Goal: Information Seeking & Learning: Learn about a topic

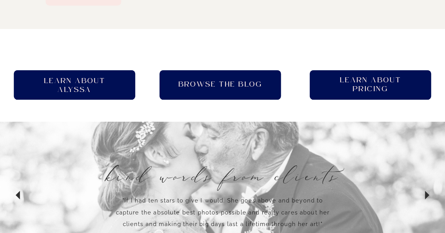
scroll to position [512, 0]
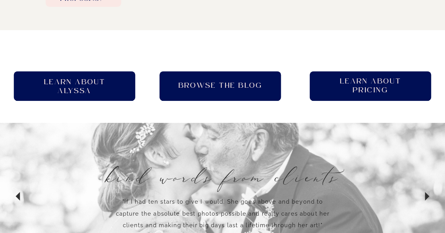
click at [355, 93] on h2 "Learn About pricing" at bounding box center [370, 86] width 75 height 19
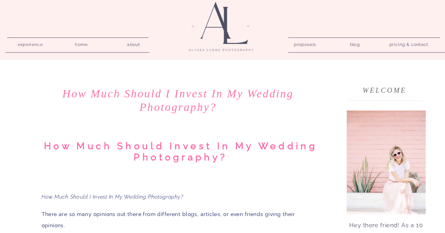
click at [301, 91] on h1 "How Much Should I Invest In My Wedding Photography?" at bounding box center [178, 100] width 278 height 27
click at [131, 44] on nav "about" at bounding box center [133, 43] width 21 height 7
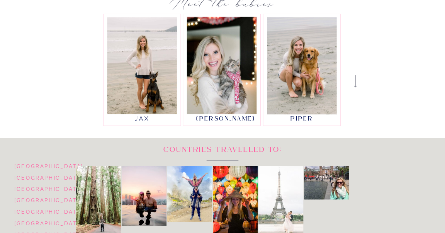
scroll to position [297, 0]
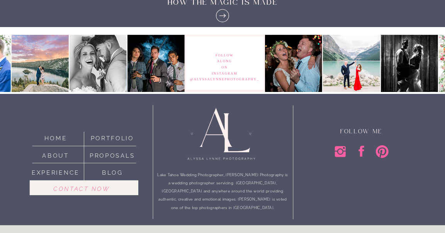
scroll to position [1145, 0]
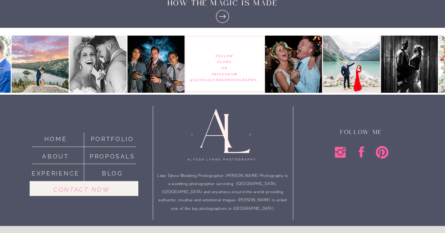
click at [219, 193] on h2 "Lake Tahoe Wedding Photographer, [PERSON_NAME] Photography is a wedding photogr…" at bounding box center [223, 197] width 132 height 51
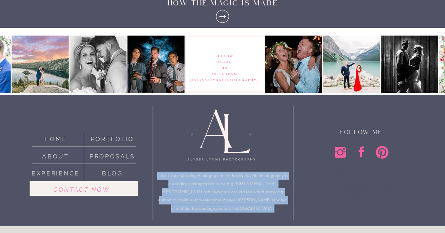
click at [260, 198] on h2 "Lake Tahoe Wedding Photographer, [PERSON_NAME] Photography is a wedding photogr…" at bounding box center [223, 197] width 132 height 51
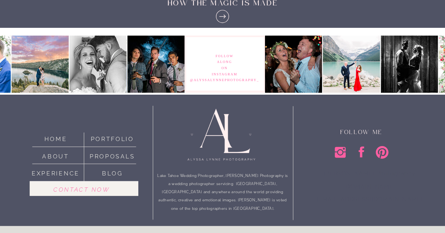
click at [260, 198] on h2 "Lake Tahoe Wedding Photographer, [PERSON_NAME] Photography is a wedding photogr…" at bounding box center [223, 197] width 132 height 51
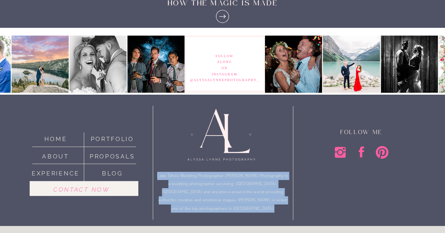
click at [260, 198] on h2 "Lake Tahoe Wedding Photographer, [PERSON_NAME] Photography is a wedding photogr…" at bounding box center [223, 197] width 132 height 51
click at [303, 200] on p "Alyssa Lynne Photography alyssalynnephotography.com alyssalynnephotography@gmai…" at bounding box center [369, 184] width 153 height 34
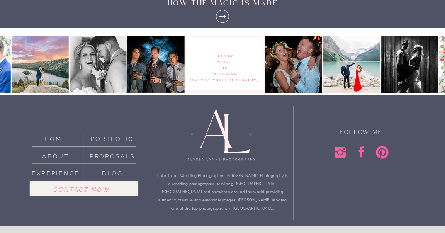
click at [303, 200] on p "Alyssa Lynne Photography alyssalynnephotography.com alyssalynnephotography@gmai…" at bounding box center [369, 184] width 153 height 34
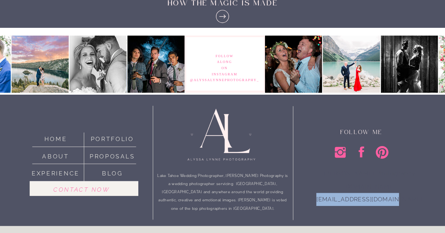
click at [303, 200] on p "Alyssa Lynne Photography alyssalynnephotography.com alyssalynnephotography@gmai…" at bounding box center [369, 184] width 153 height 34
click at [176, 181] on h2 "Lake Tahoe Wedding Photographer, [PERSON_NAME] Photography is a wedding photogr…" at bounding box center [223, 197] width 132 height 51
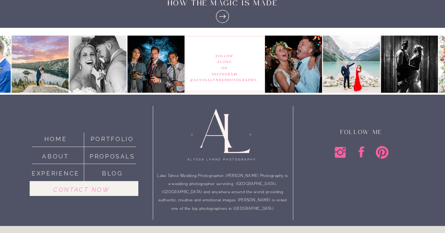
click at [176, 181] on h2 "Lake Tahoe Wedding Photographer, [PERSON_NAME] Photography is a wedding photogr…" at bounding box center [223, 197] width 132 height 51
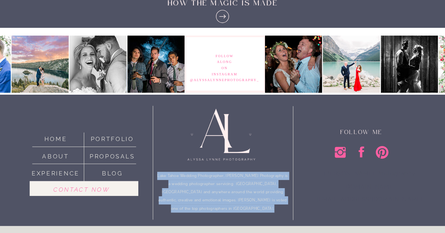
click at [176, 181] on h2 "Lake Tahoe Wedding Photographer, [PERSON_NAME] Photography is a wedding photogr…" at bounding box center [223, 197] width 132 height 51
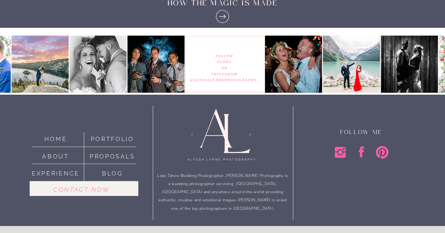
click at [176, 181] on h2 "Lake Tahoe Wedding Photographer, [PERSON_NAME] Photography is a wedding photogr…" at bounding box center [223, 197] width 132 height 51
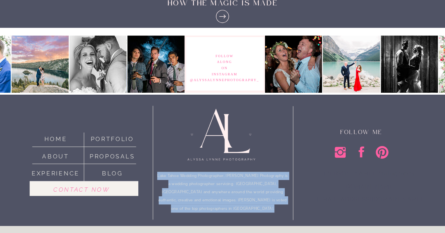
click at [176, 181] on h2 "Lake Tahoe Wedding Photographer, [PERSON_NAME] Photography is a wedding photogr…" at bounding box center [223, 197] width 132 height 51
click at [177, 197] on h2 "Lake Tahoe Wedding Photographer, [PERSON_NAME] Photography is a wedding photogr…" at bounding box center [223, 197] width 132 height 51
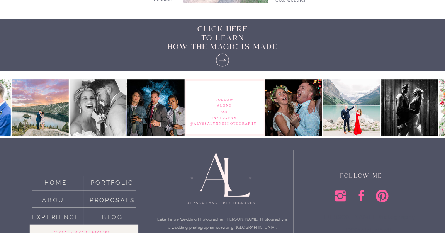
scroll to position [1145, 0]
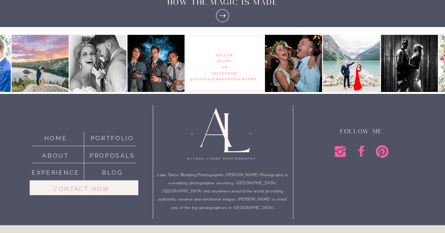
click at [97, 192] on nav "Contact now" at bounding box center [81, 188] width 91 height 8
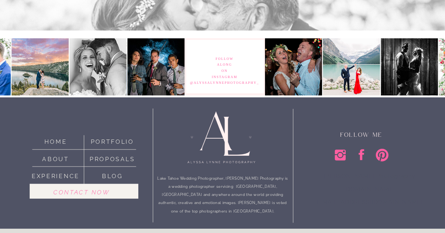
scroll to position [764, 0]
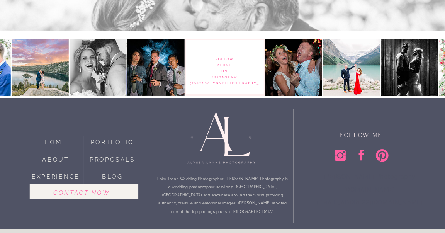
click at [224, 177] on h2 "Lake Tahoe Wedding Photographer, [PERSON_NAME] Photography is a wedding photogr…" at bounding box center [223, 200] width 132 height 51
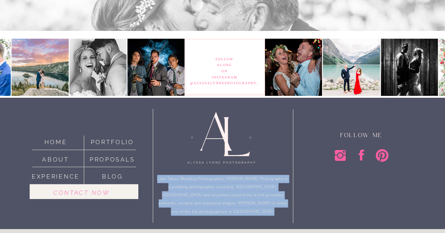
click at [268, 204] on h2 "Lake Tahoe Wedding Photographer, [PERSON_NAME] Photography is a wedding photogr…" at bounding box center [223, 200] width 132 height 51
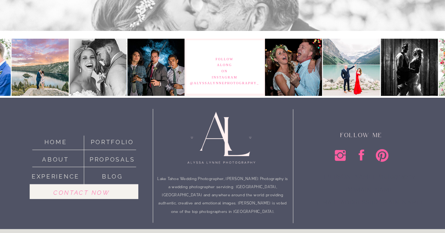
click at [268, 204] on h2 "Lake Tahoe Wedding Photographer, [PERSON_NAME] Photography is a wedding photogr…" at bounding box center [223, 200] width 132 height 51
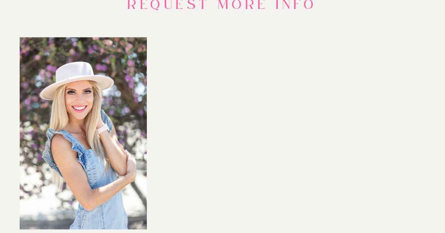
scroll to position [0, 0]
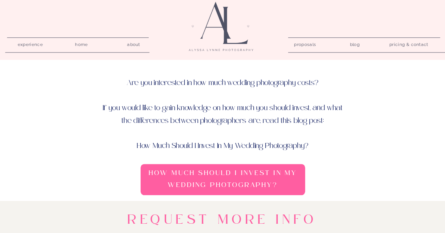
click at [403, 42] on nav "pricing & contact" at bounding box center [408, 45] width 45 height 10
click at [407, 42] on nav "pricing & contact" at bounding box center [408, 45] width 45 height 10
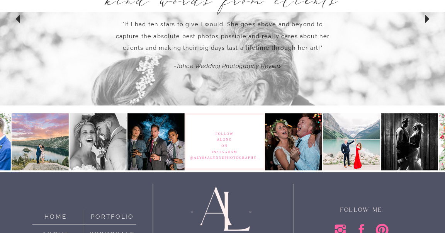
scroll to position [768, 0]
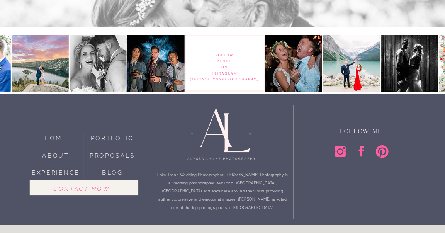
click at [258, 135] on div at bounding box center [223, 137] width 91 height 64
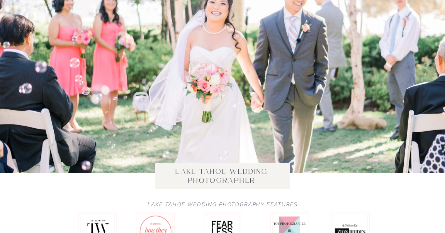
scroll to position [236, 0]
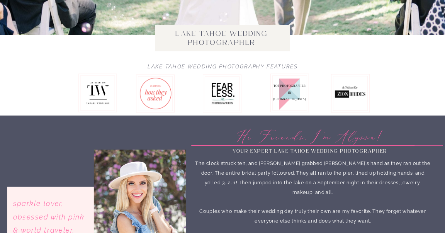
click at [295, 65] on h2 "Lake Tahoe Wedding Photography Features" at bounding box center [222, 68] width 179 height 9
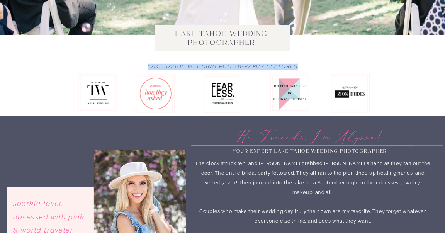
click at [295, 65] on h2 "Lake Tahoe Wedding Photography Features" at bounding box center [222, 68] width 179 height 9
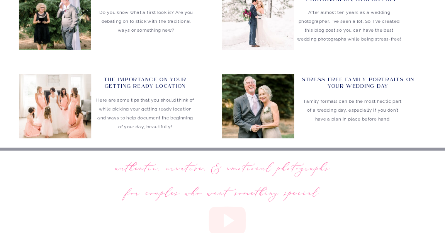
scroll to position [603, 0]
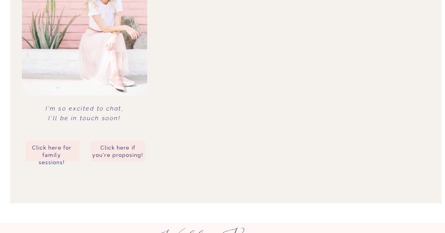
scroll to position [1380, 0]
click at [119, 141] on div at bounding box center [118, 150] width 54 height 21
click at [118, 154] on p "Click here if you're proposing!" at bounding box center [118, 150] width 52 height 13
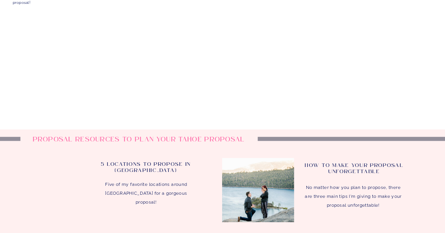
scroll to position [1581, 0]
